Goal: Ask a question

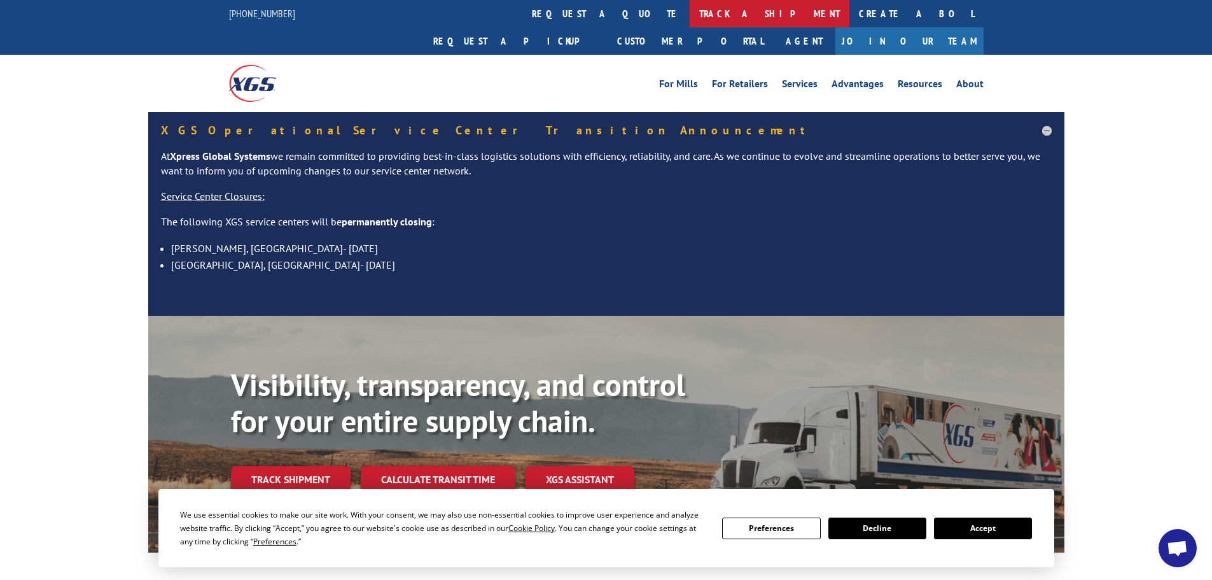
click at [690, 18] on link "track a shipment" at bounding box center [770, 13] width 160 height 27
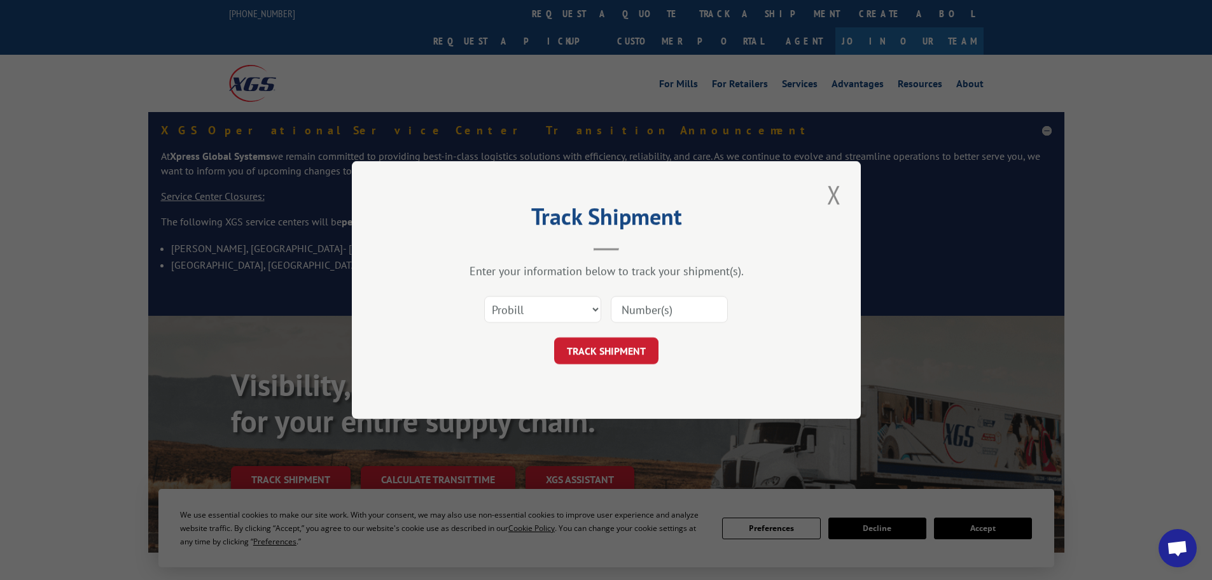
click at [1174, 541] on span "Open chat" at bounding box center [1177, 549] width 21 height 18
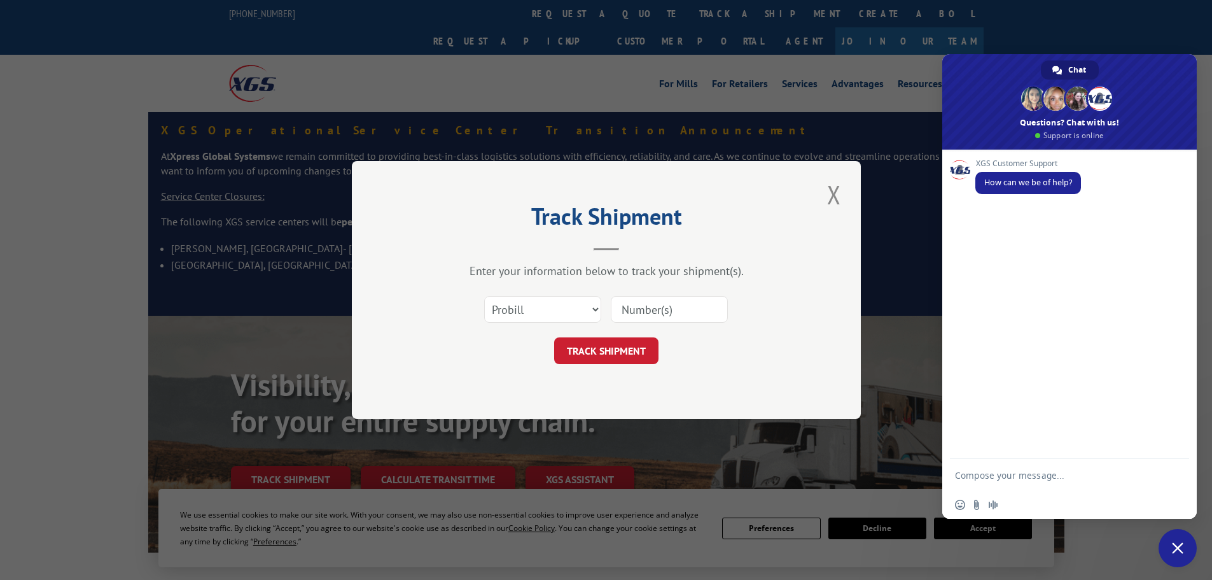
click at [1033, 487] on textarea "Compose your message..." at bounding box center [1057, 475] width 204 height 32
type textarea "H"
paste textarea "Pro# 17153062 Pro# 17461280 Pro# 17510503 Pro# 17506297"
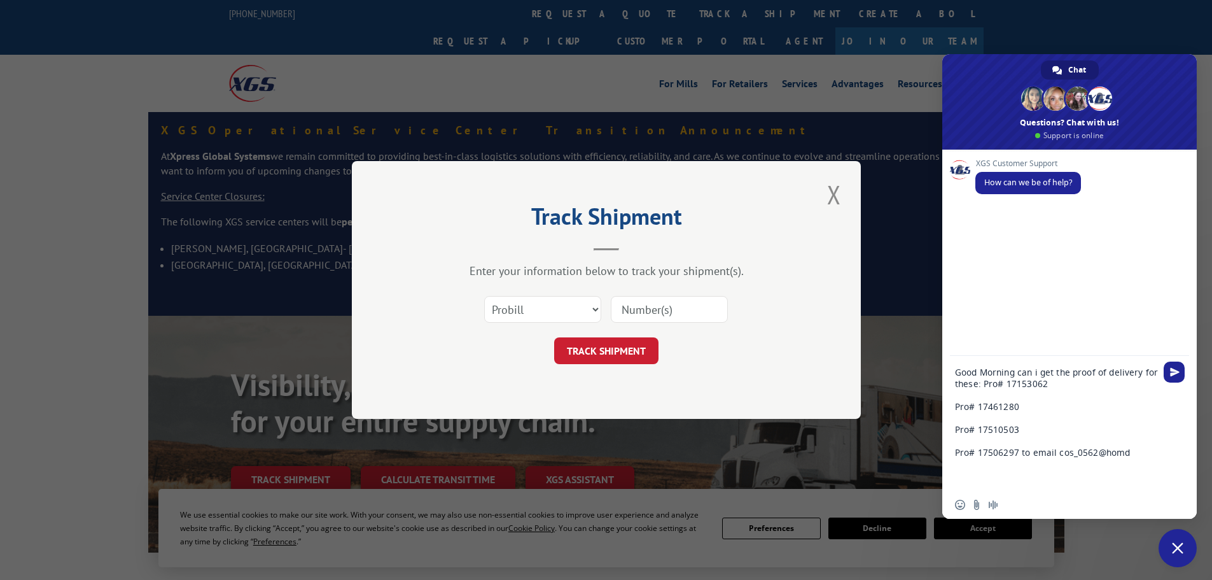
drag, startPoint x: 1131, startPoint y: 457, endPoint x: 1071, endPoint y: 443, distance: 62.0
click at [1041, 453] on textarea "Good Morning can i get the proof of delivery for these: Pro# 17153062 Pro# 1746…" at bounding box center [1057, 423] width 204 height 135
type textarea "Good Morning can i get the proof of delivery for these: Pro# 17153062 Pro# 1746…"
click at [1177, 372] on span "Send" at bounding box center [1175, 372] width 10 height 10
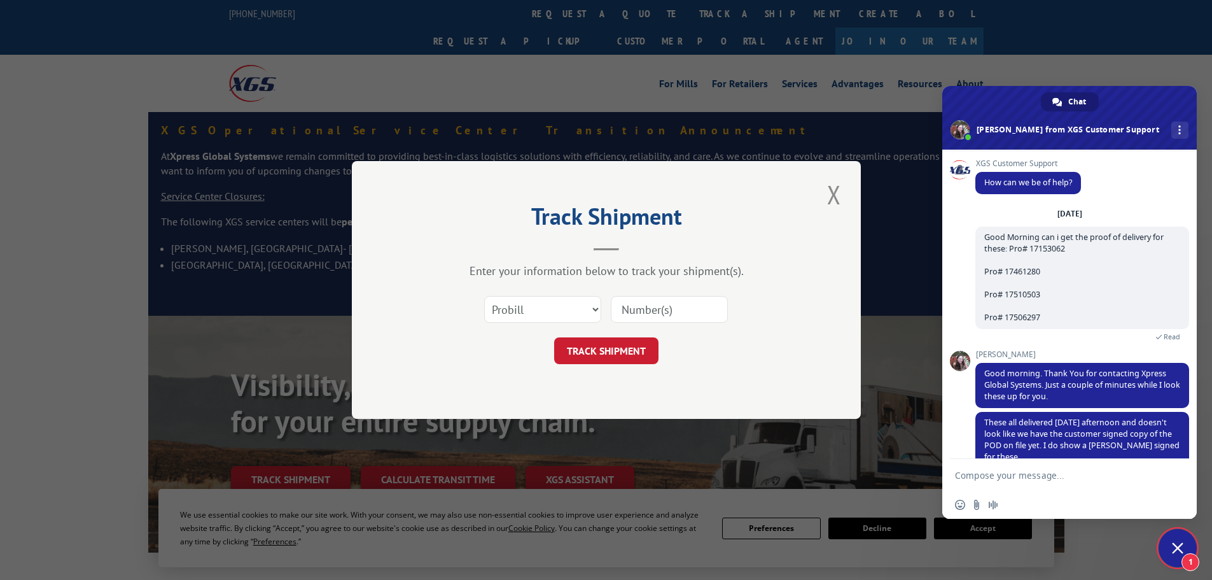
scroll to position [24, 0]
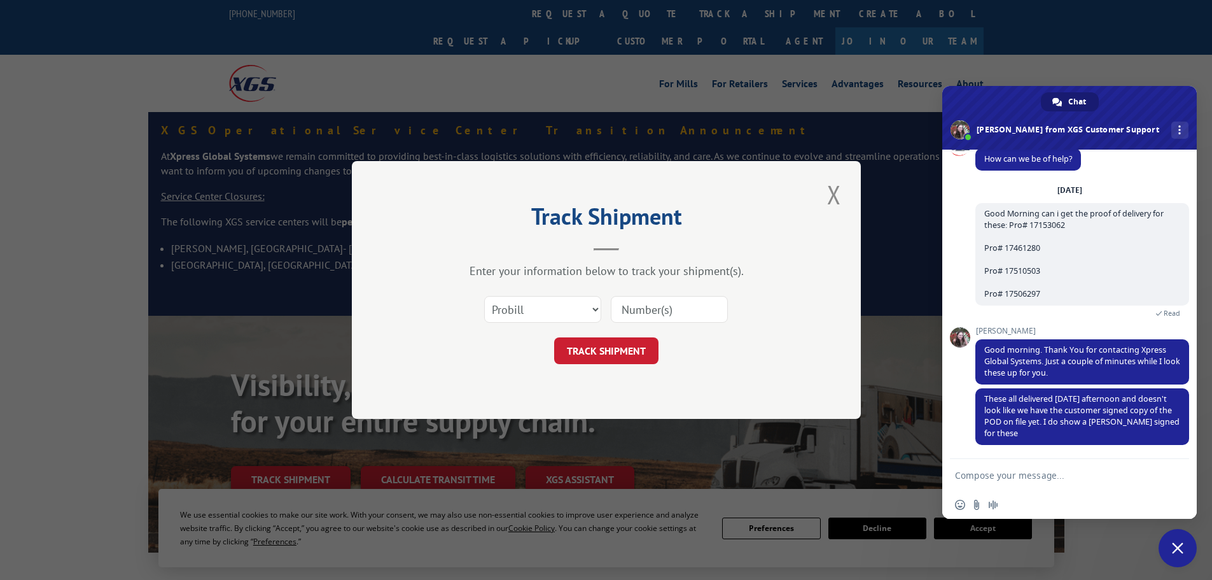
click at [1038, 476] on textarea "Compose your message..." at bounding box center [1057, 475] width 204 height 32
type textarea "They were delivered to an unmanned warehouse so there wouldn't be a customer si…"
click at [1173, 454] on span "Send" at bounding box center [1175, 452] width 10 height 10
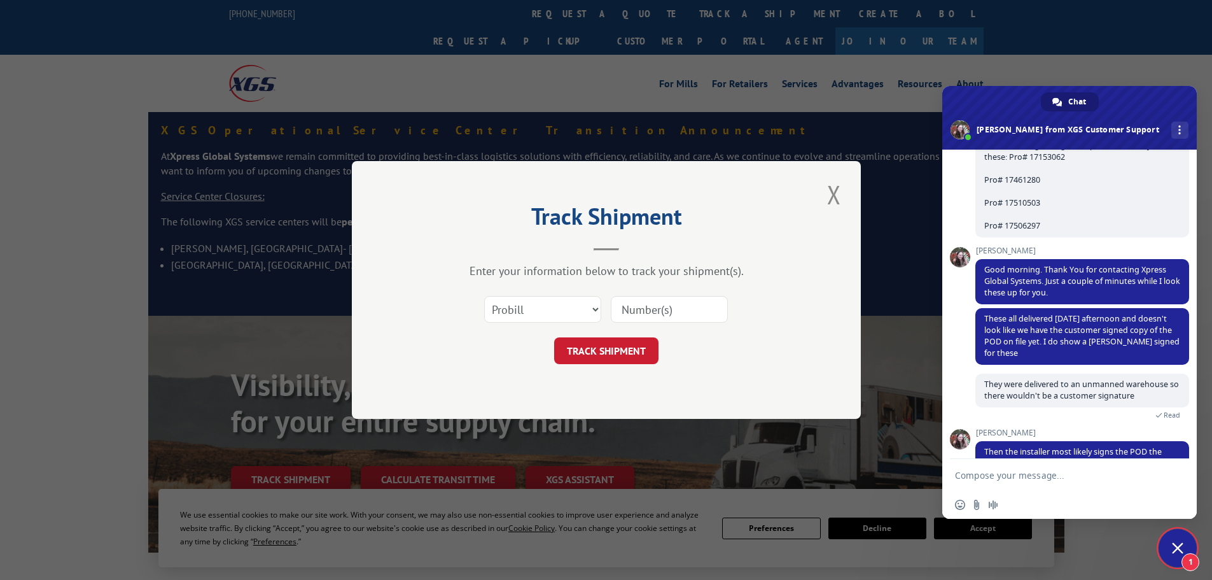
scroll to position [133, 0]
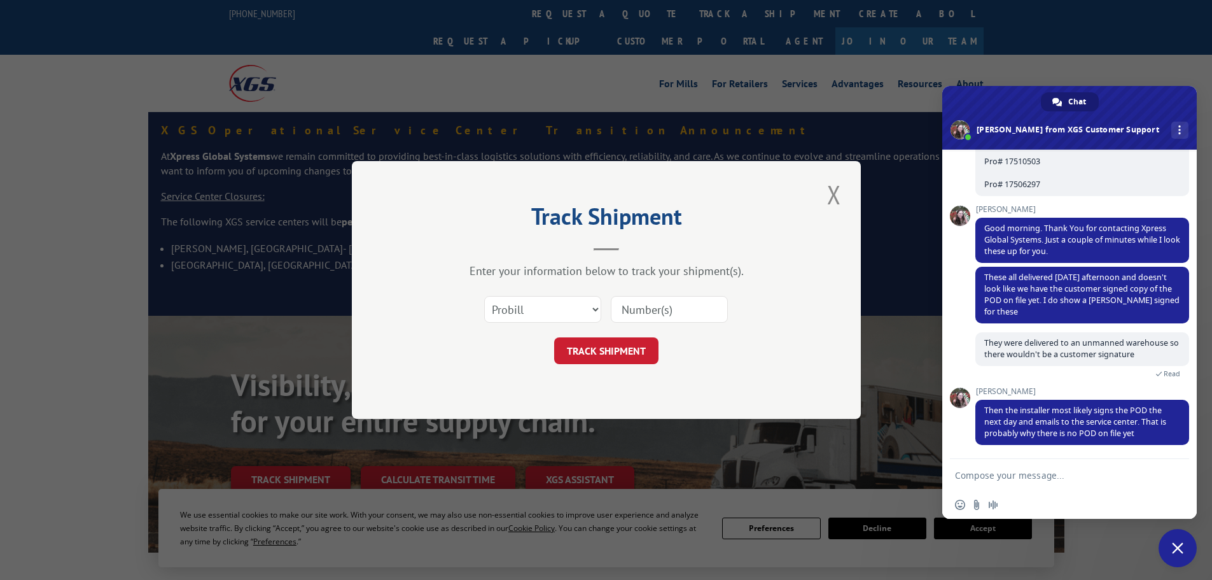
click at [998, 473] on textarea "Compose your message..." at bounding box center [1057, 475] width 204 height 32
type textarea "I see, thank you"
click at [1171, 472] on span "Send" at bounding box center [1175, 475] width 10 height 10
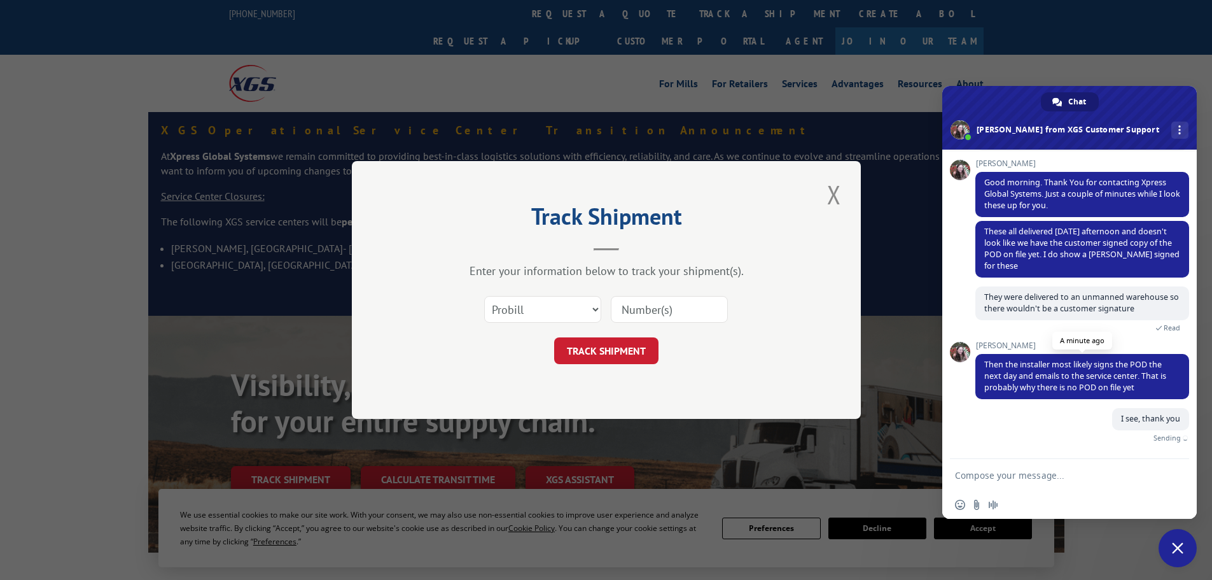
scroll to position [164, 0]
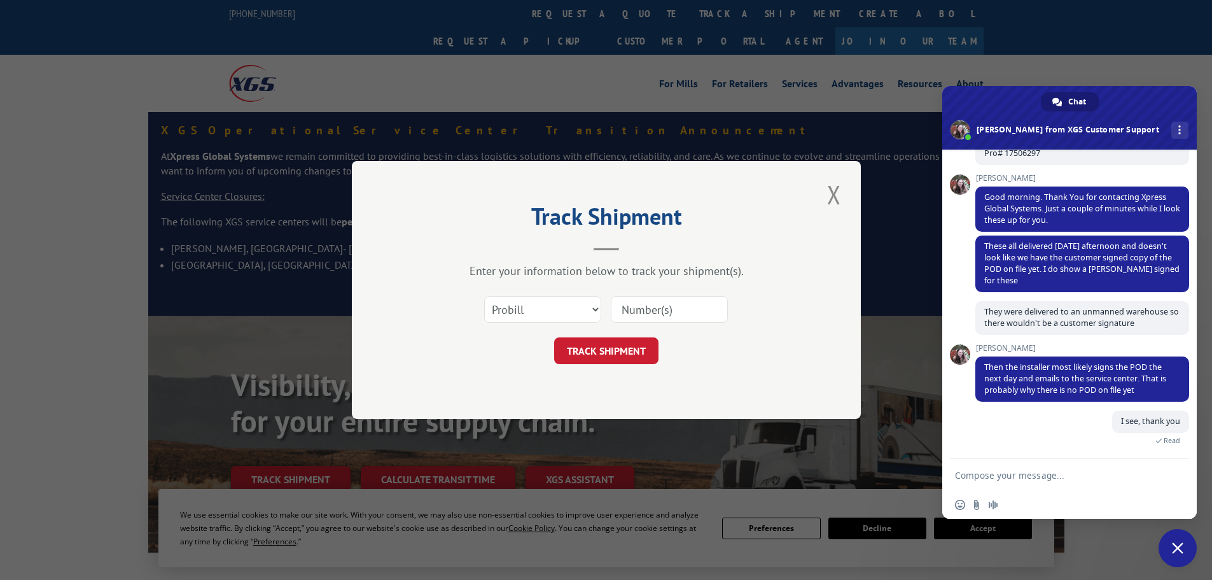
click at [832, 186] on button "Close modal" at bounding box center [834, 194] width 22 height 35
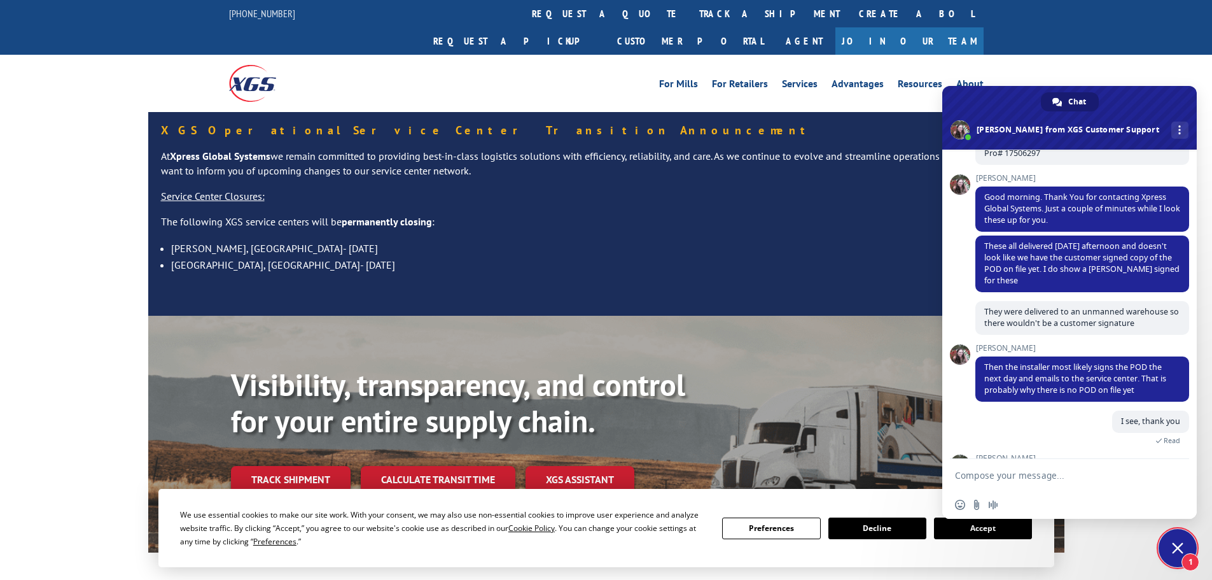
scroll to position [245, 0]
